Goal: Task Accomplishment & Management: Use online tool/utility

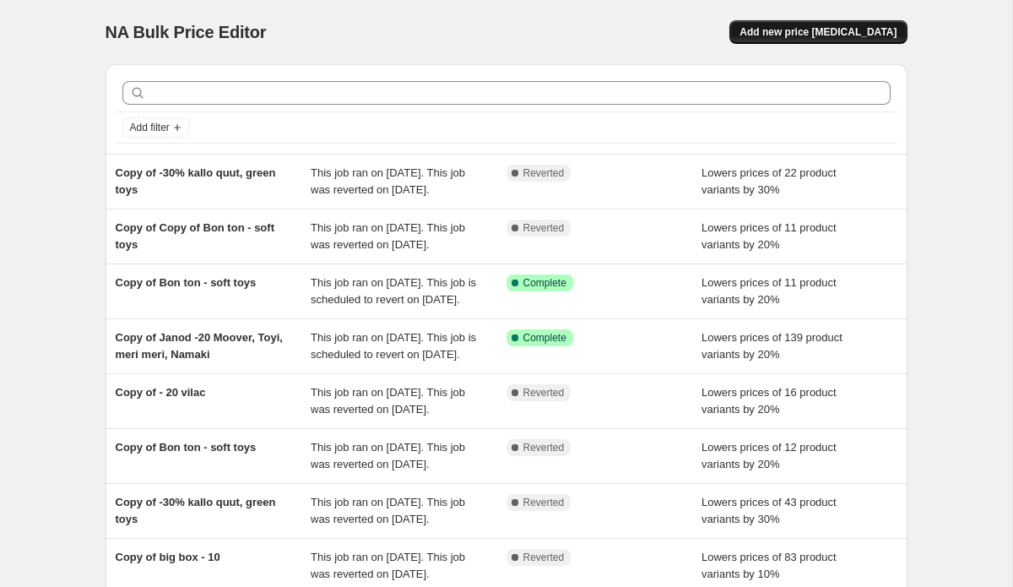
click at [794, 31] on span "Add new price [MEDICAL_DATA]" at bounding box center [818, 32] width 157 height 14
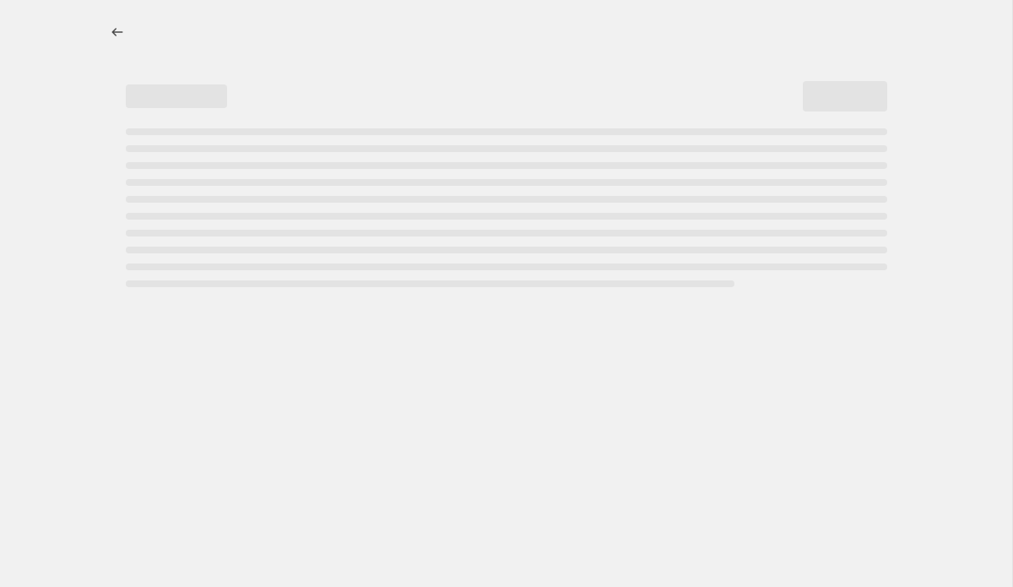
select select "percentage"
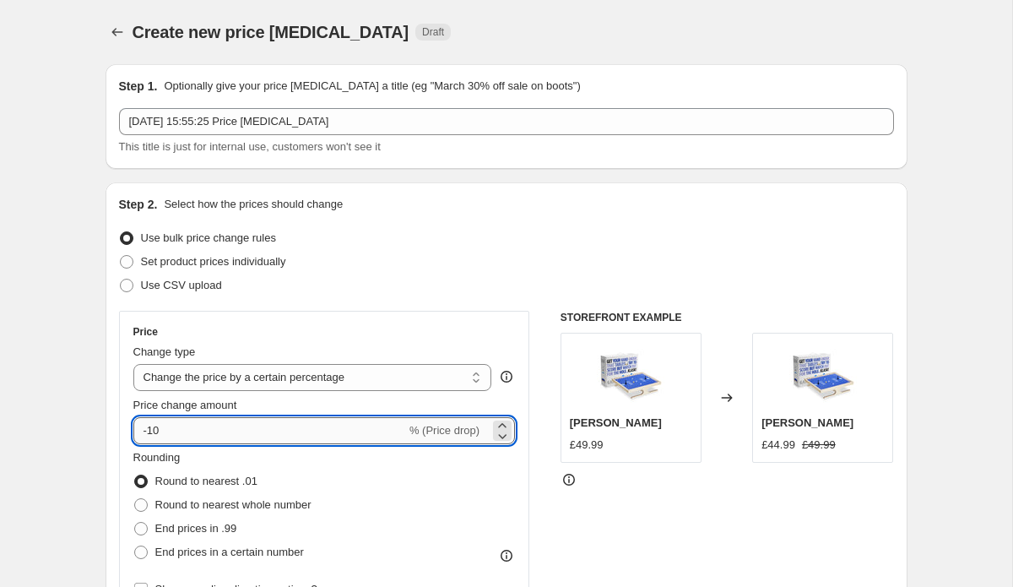
click at [169, 438] on input "-10" at bounding box center [269, 430] width 273 height 27
type input "-10"
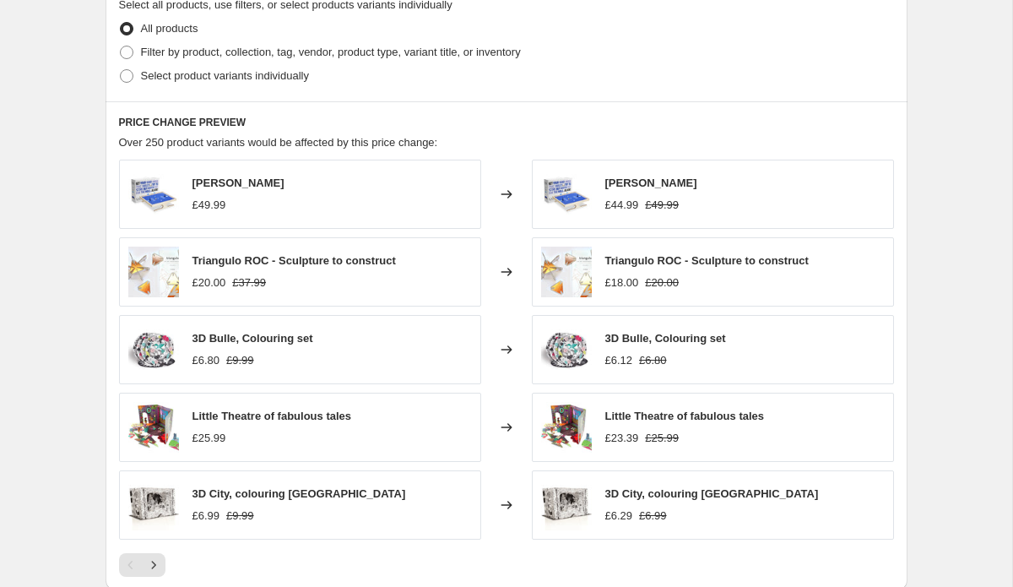
scroll to position [832, 0]
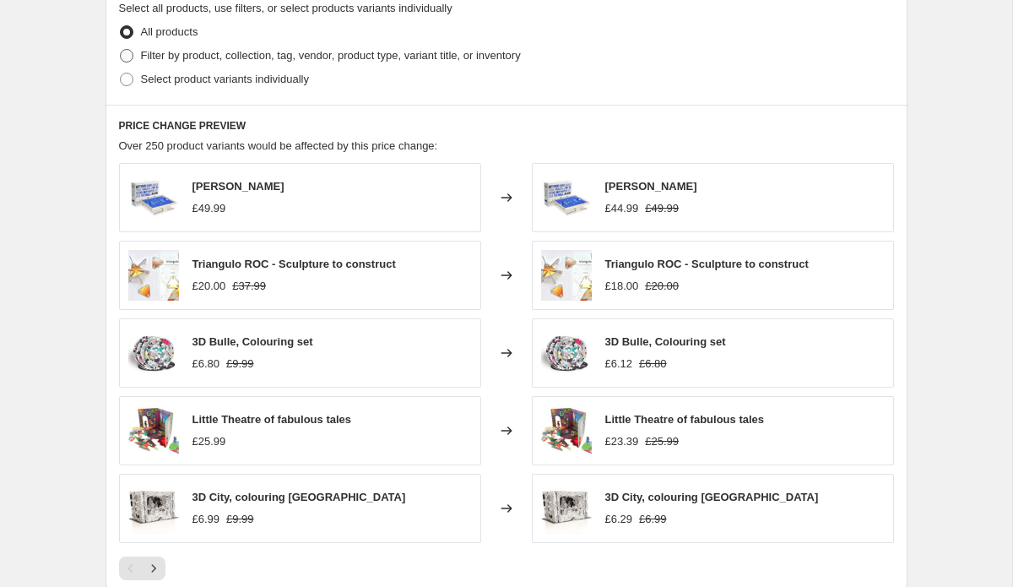
click at [151, 53] on span "Filter by product, collection, tag, vendor, product type, variant title, or inv…" at bounding box center [331, 55] width 380 height 13
click at [121, 50] on input "Filter by product, collection, tag, vendor, product type, variant title, or inv…" at bounding box center [120, 49] width 1 height 1
radio input "true"
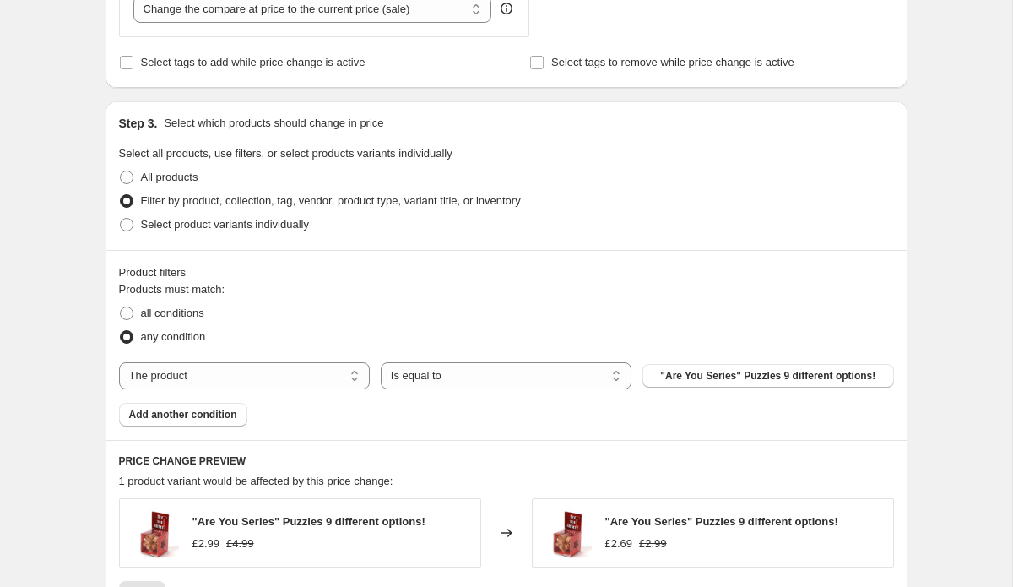
scroll to position [684, 0]
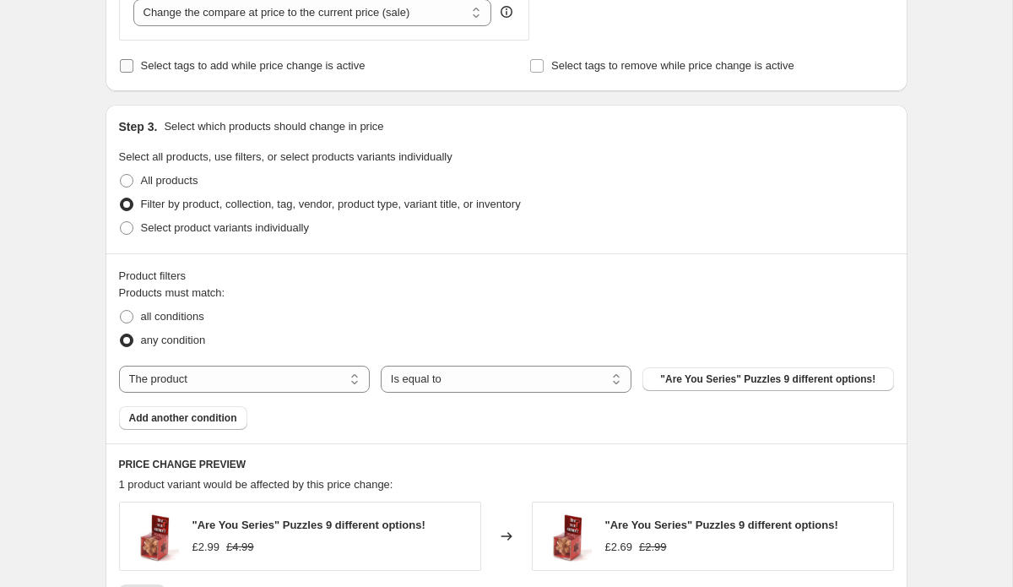
click at [127, 68] on input "Select tags to add while price change is active" at bounding box center [127, 66] width 14 height 14
checkbox input "true"
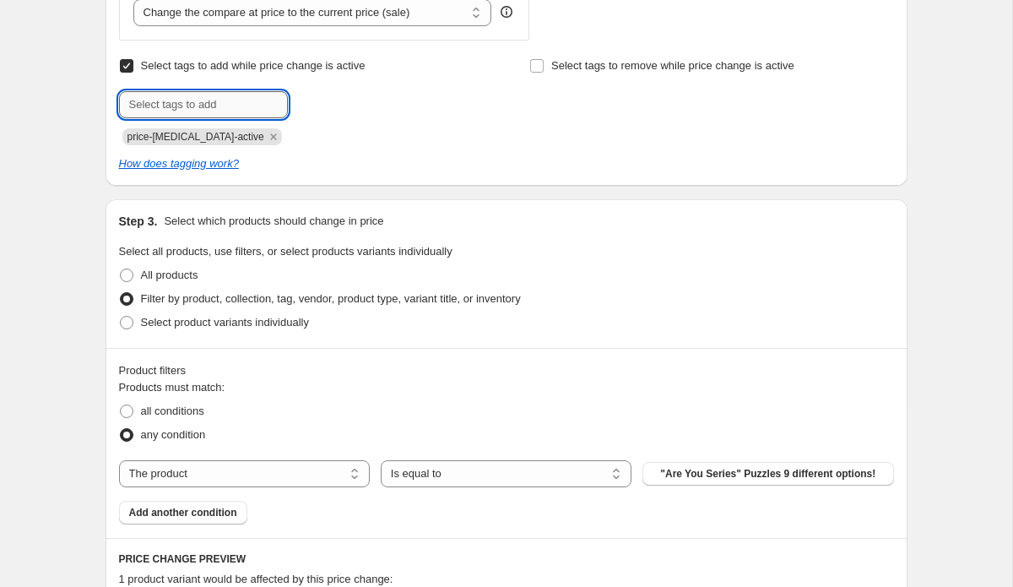
click at [169, 108] on input "text" at bounding box center [203, 104] width 169 height 27
type input "Sale"
click at [334, 99] on span "Sale" at bounding box center [334, 103] width 21 height 12
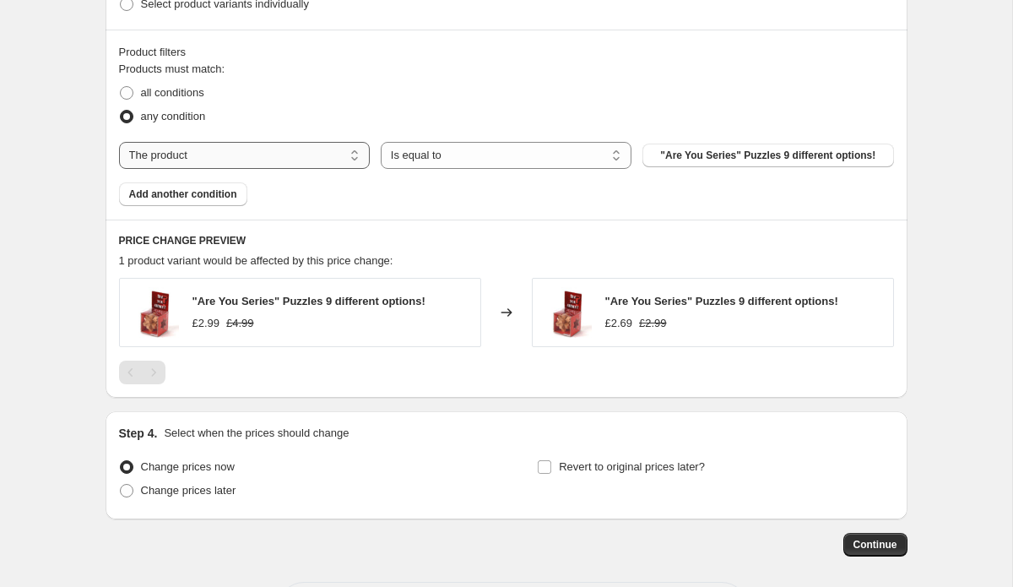
scroll to position [997, 0]
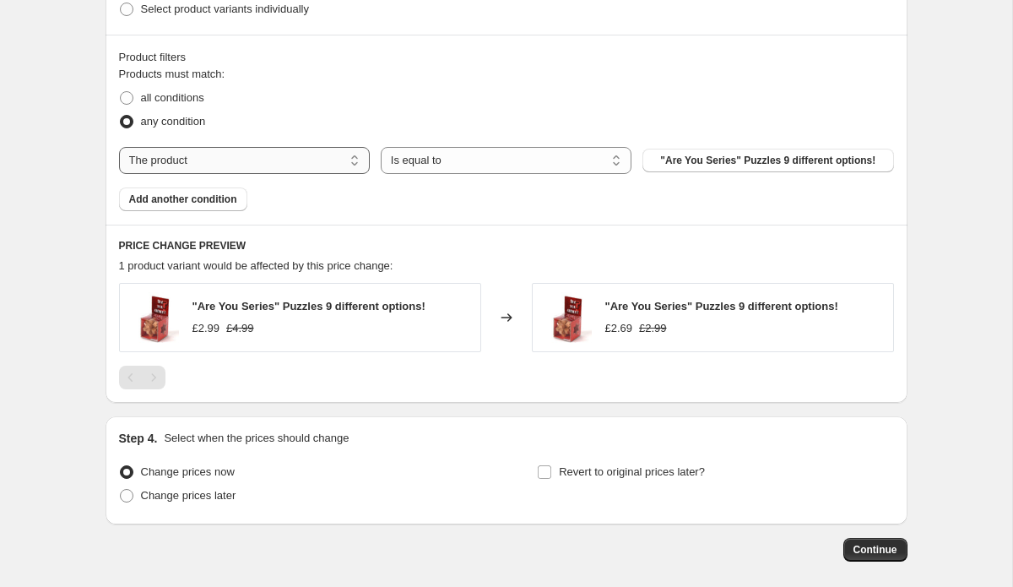
select select "vendor"
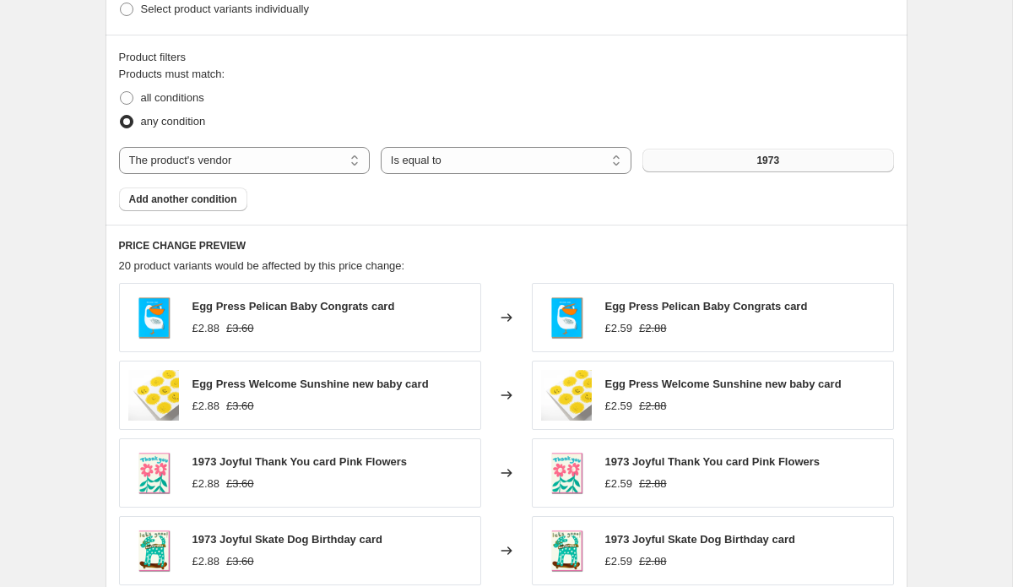
click at [735, 160] on button "1973" at bounding box center [767, 161] width 251 height 24
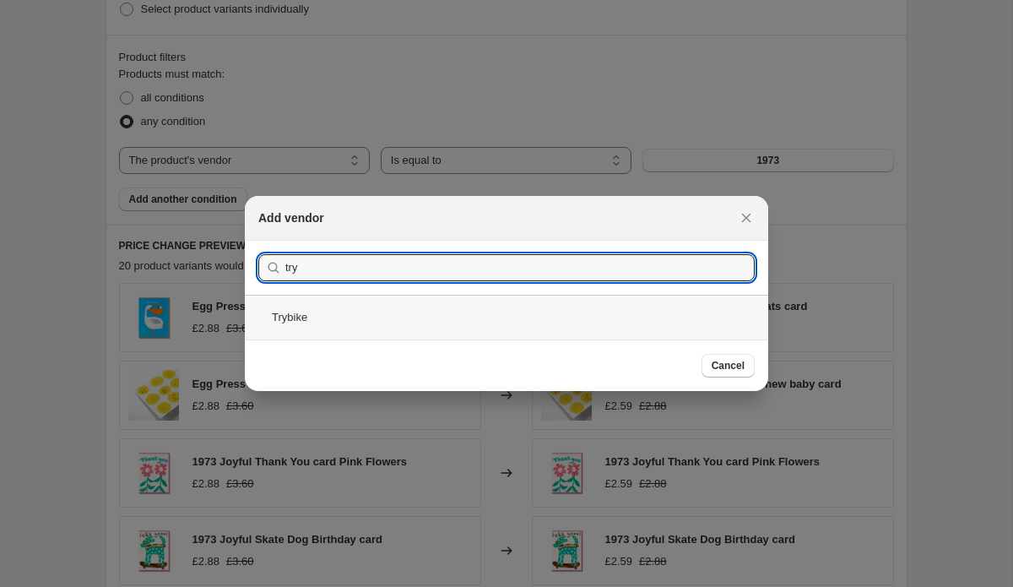
type input "try"
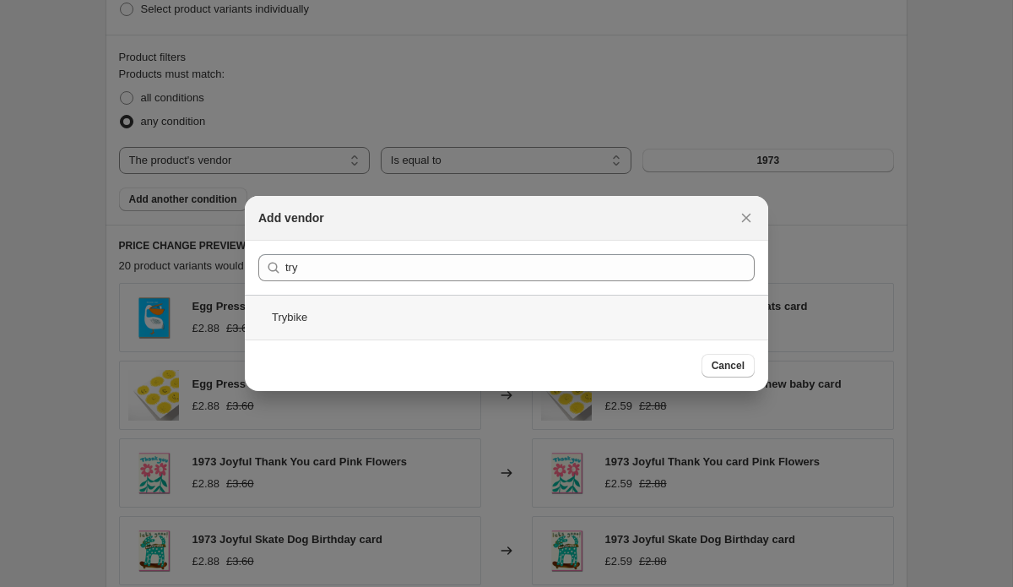
click at [323, 319] on div "Trybike" at bounding box center [506, 317] width 523 height 45
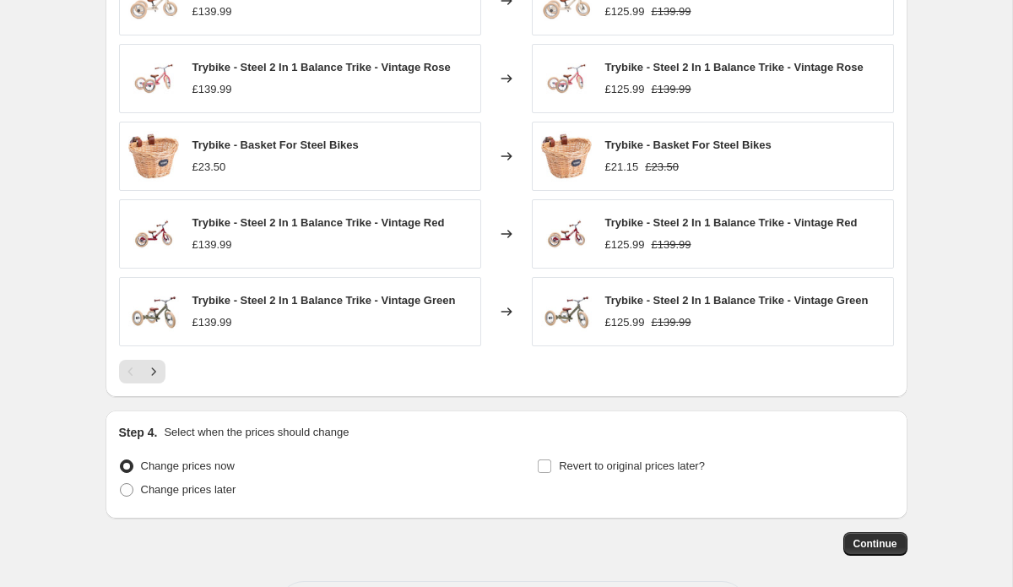
scroll to position [1319, 0]
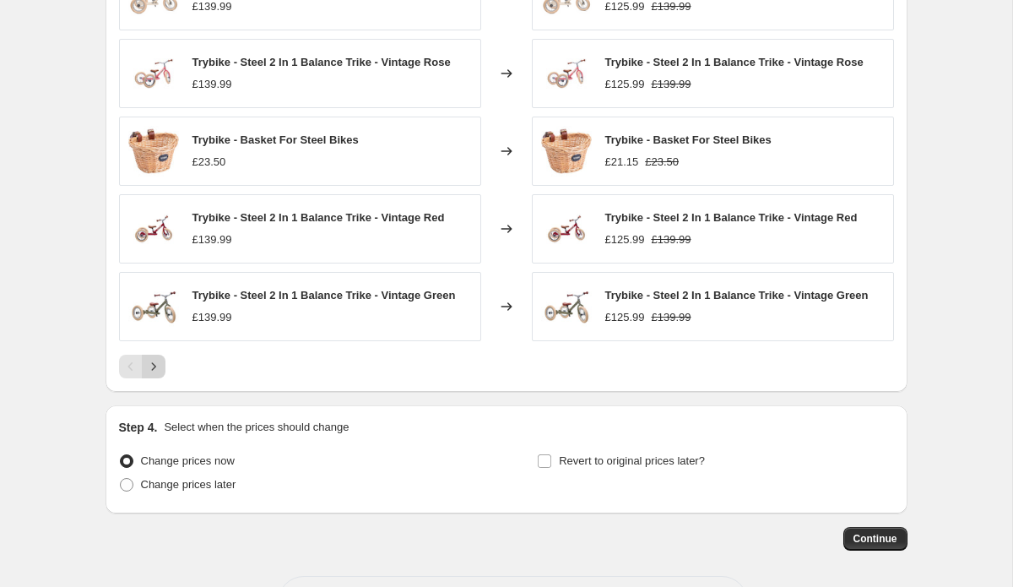
click at [156, 370] on icon "Next" at bounding box center [153, 366] width 17 height 17
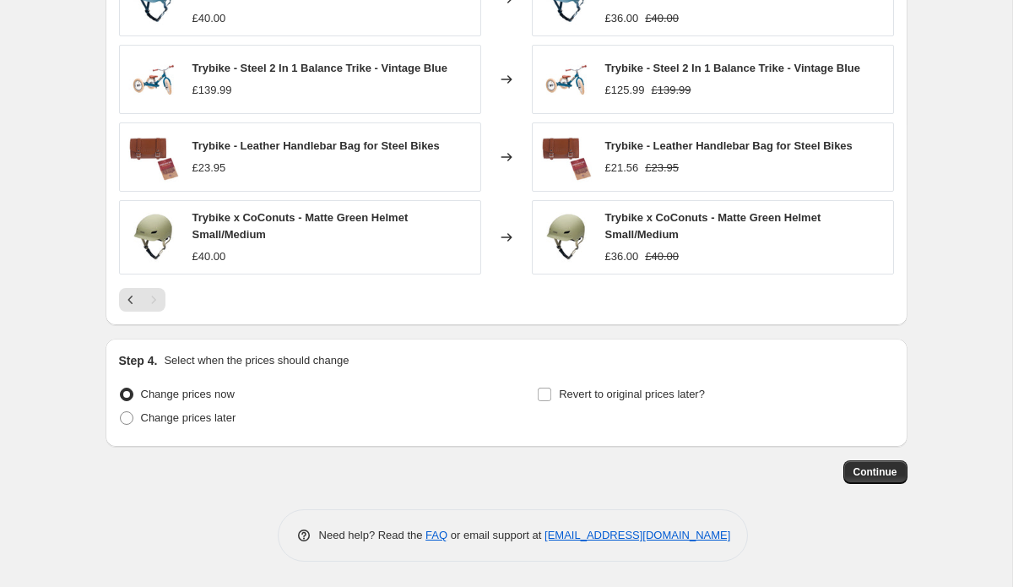
scroll to position [1401, 0]
click at [540, 396] on input "Revert to original prices later?" at bounding box center [545, 394] width 14 height 14
checkbox input "true"
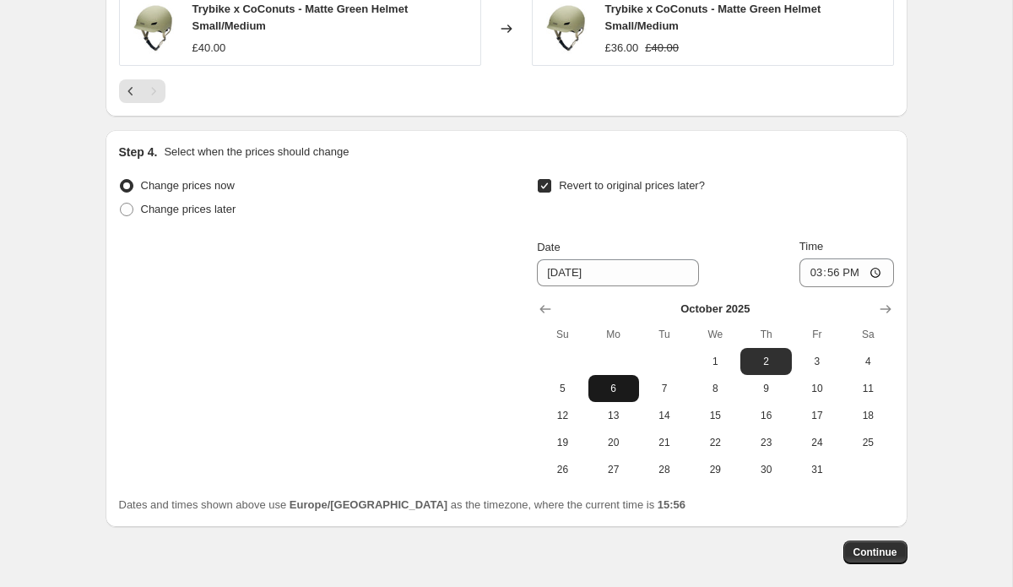
scroll to position [1617, 0]
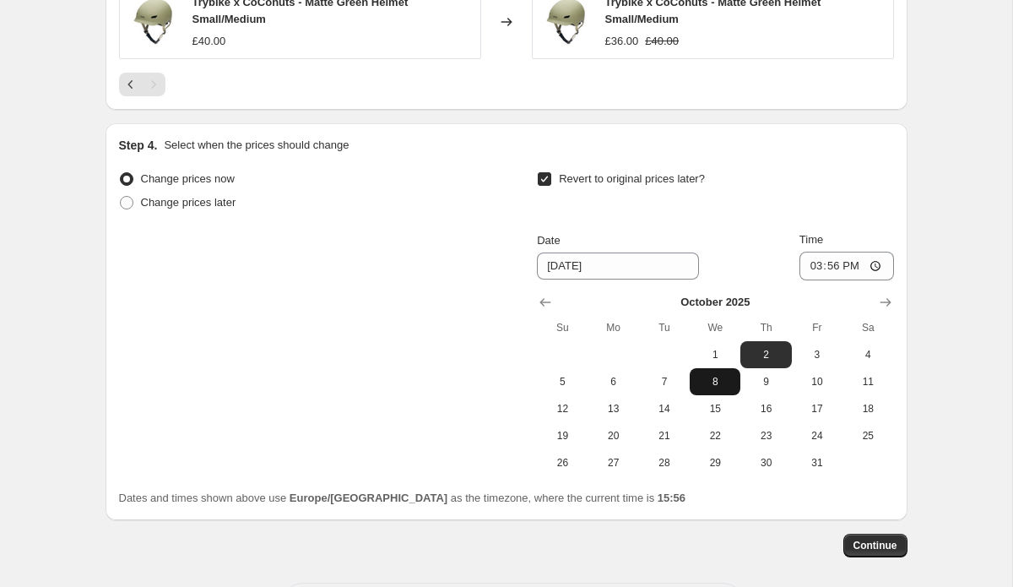
click at [716, 383] on span "8" at bounding box center [714, 382] width 37 height 14
type input "[DATE]"
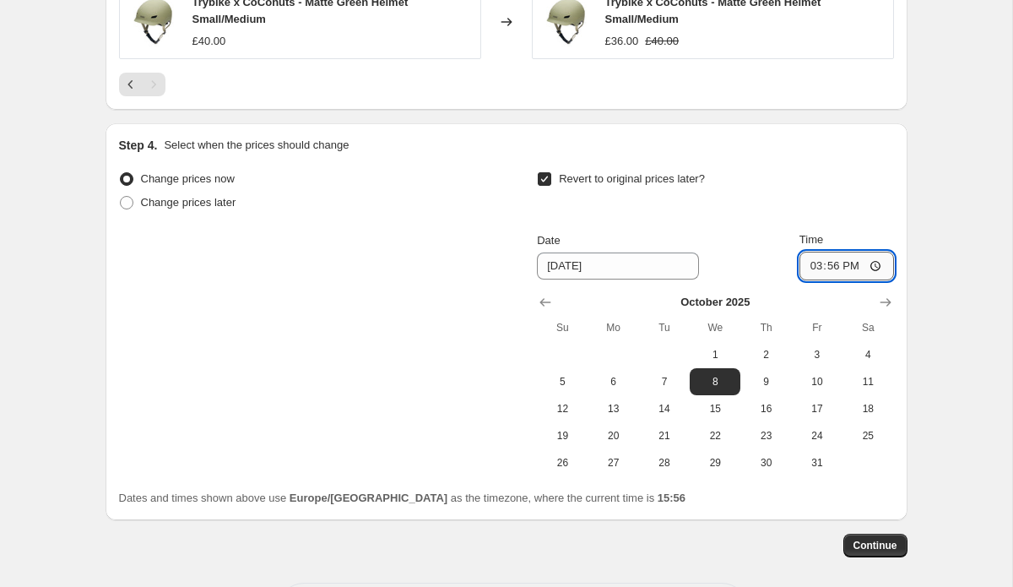
click at [874, 267] on input "15:56" at bounding box center [846, 266] width 95 height 29
click at [863, 268] on input "15:56" at bounding box center [846, 266] width 95 height 29
type input "23:56"
click at [872, 552] on span "Continue" at bounding box center [876, 546] width 44 height 14
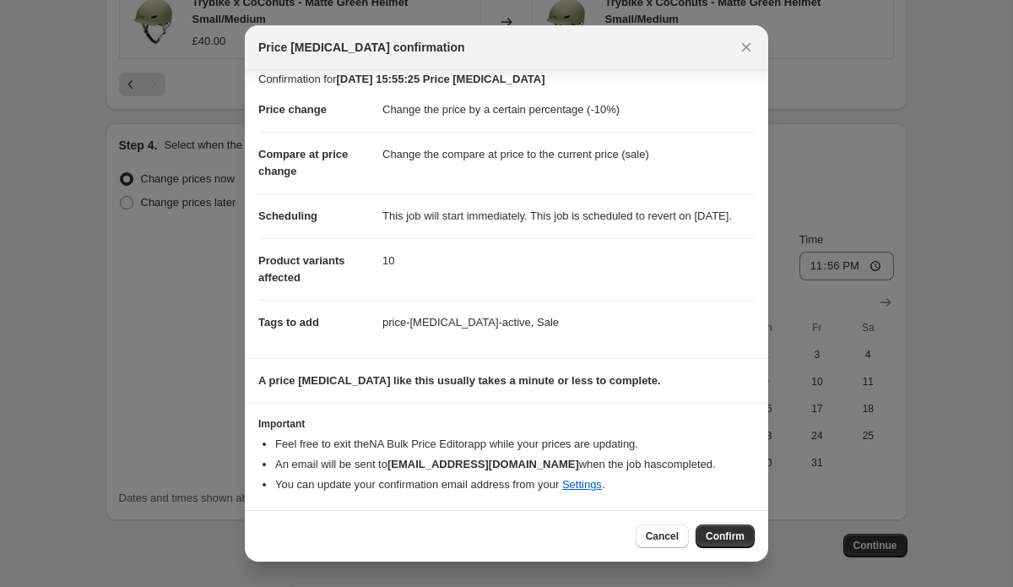
scroll to position [30, 0]
click at [722, 534] on span "Confirm" at bounding box center [725, 536] width 39 height 14
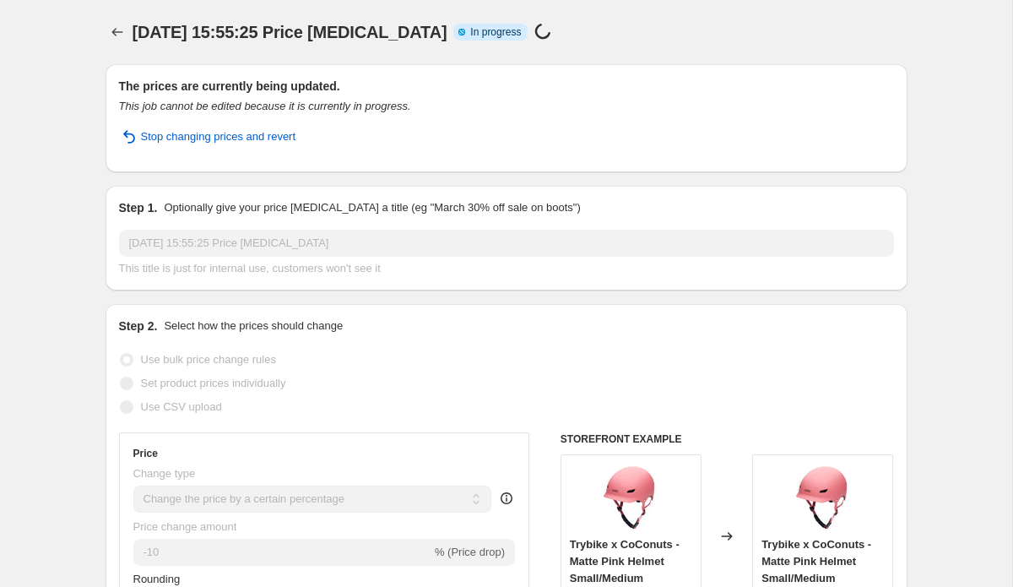
select select "percentage"
select select "vendor"
